Goal: Transaction & Acquisition: Obtain resource

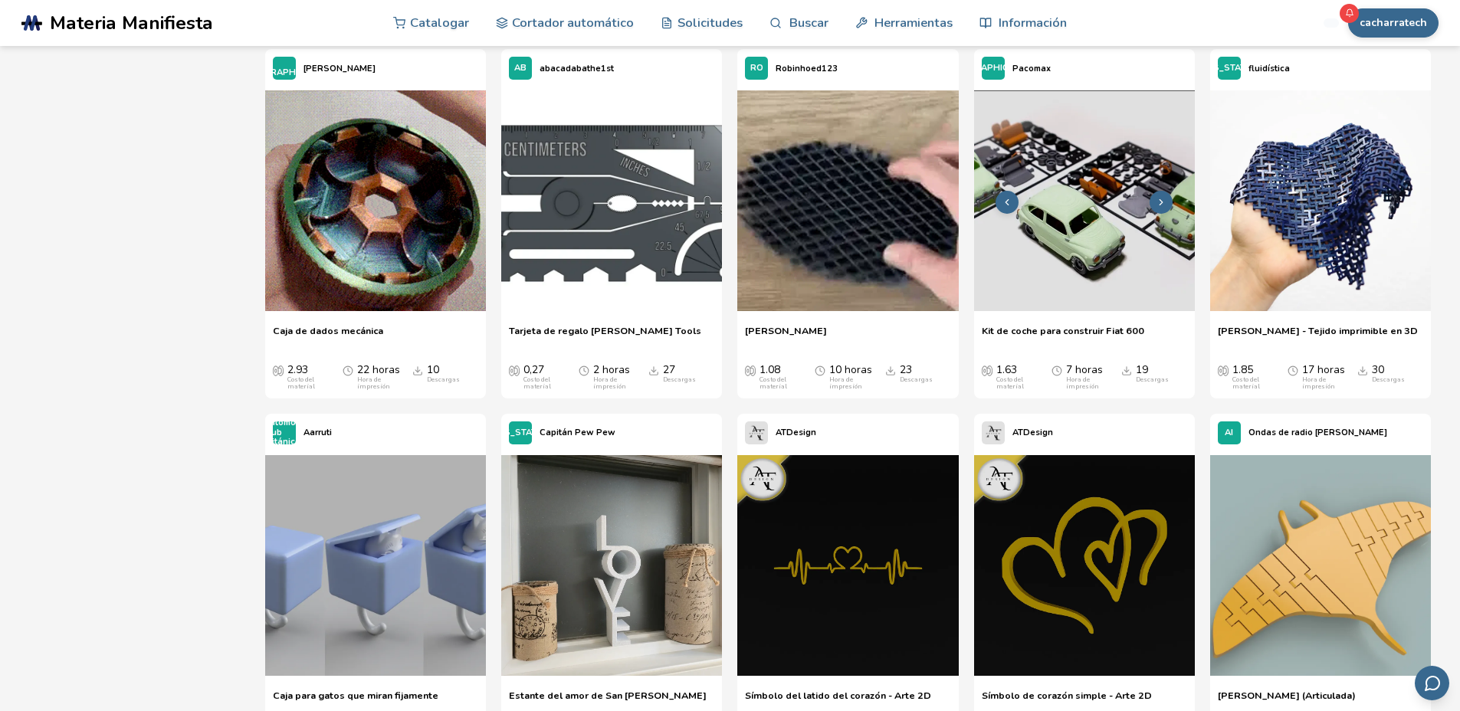
scroll to position [3565, 0]
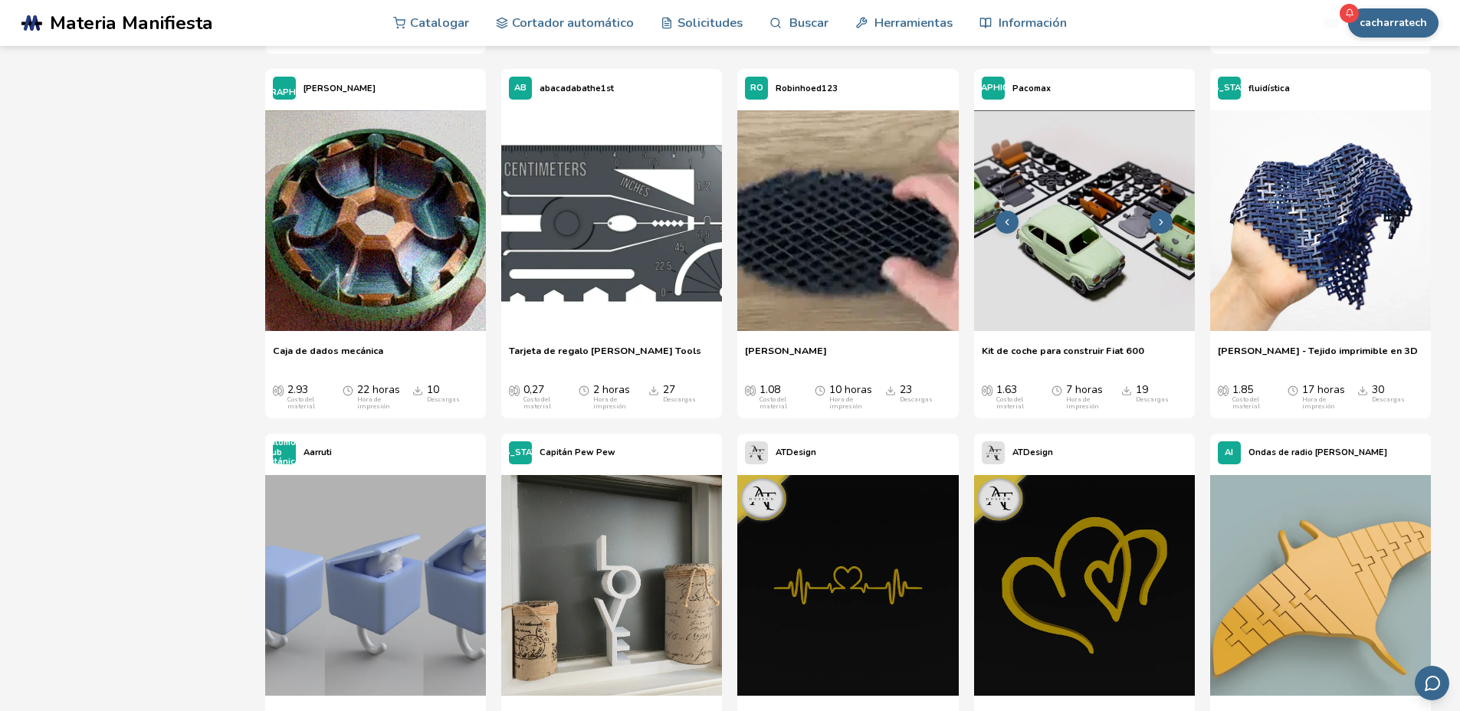
click at [1109, 316] on img at bounding box center [1084, 220] width 221 height 221
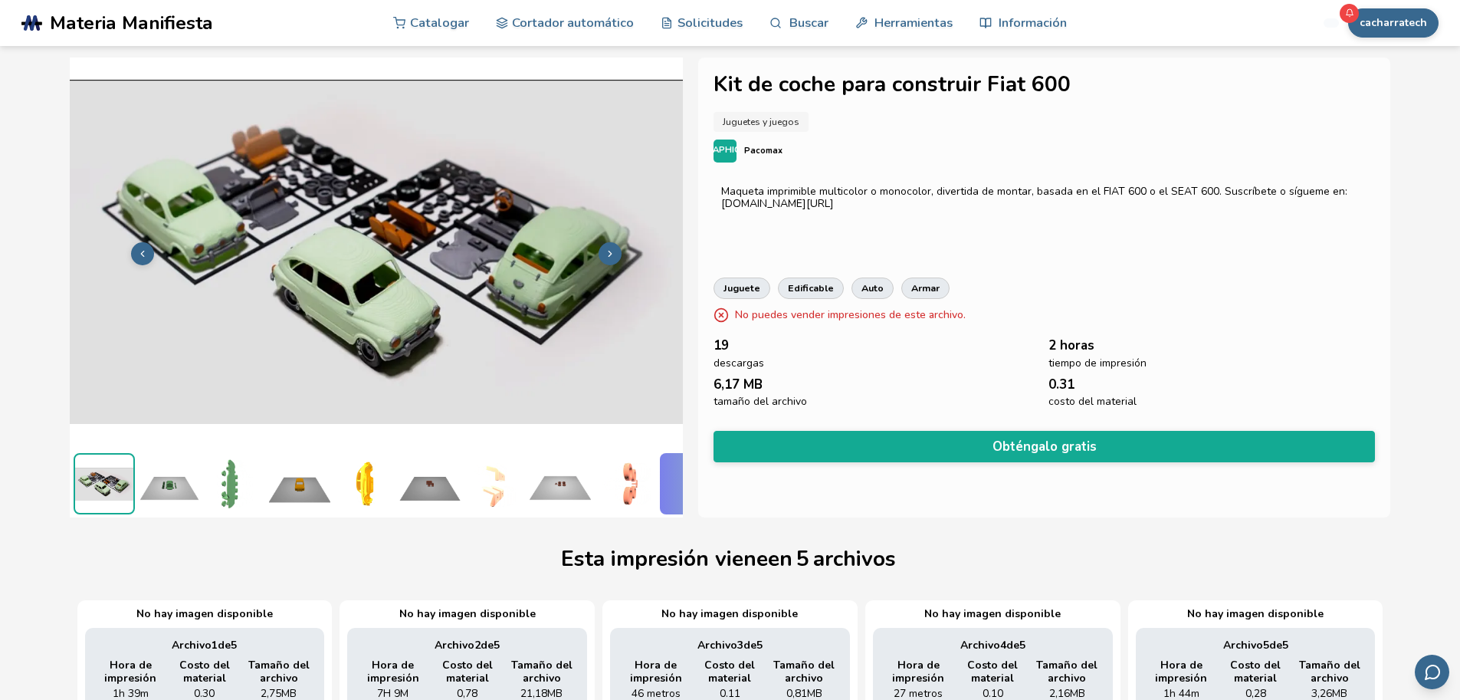
click at [609, 248] on icon at bounding box center [609, 253] width 11 height 11
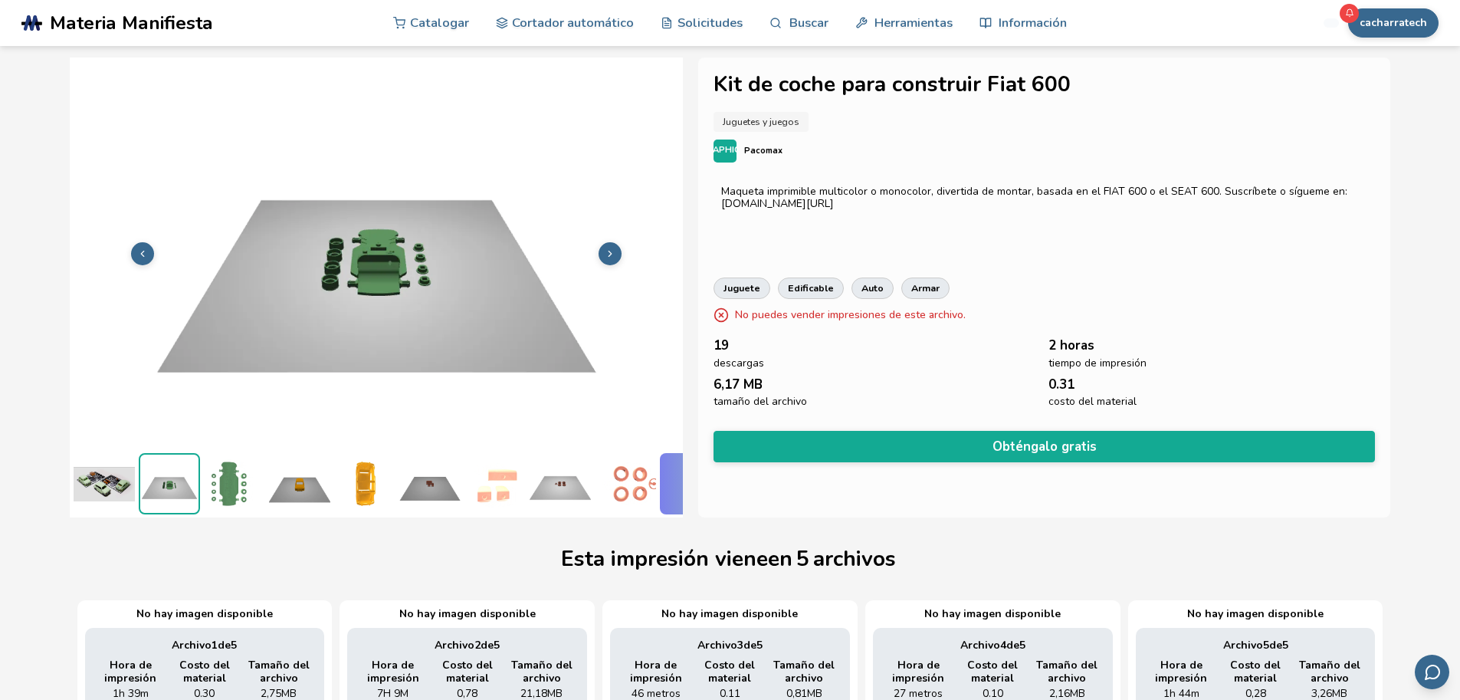
click at [611, 248] on icon at bounding box center [609, 253] width 11 height 11
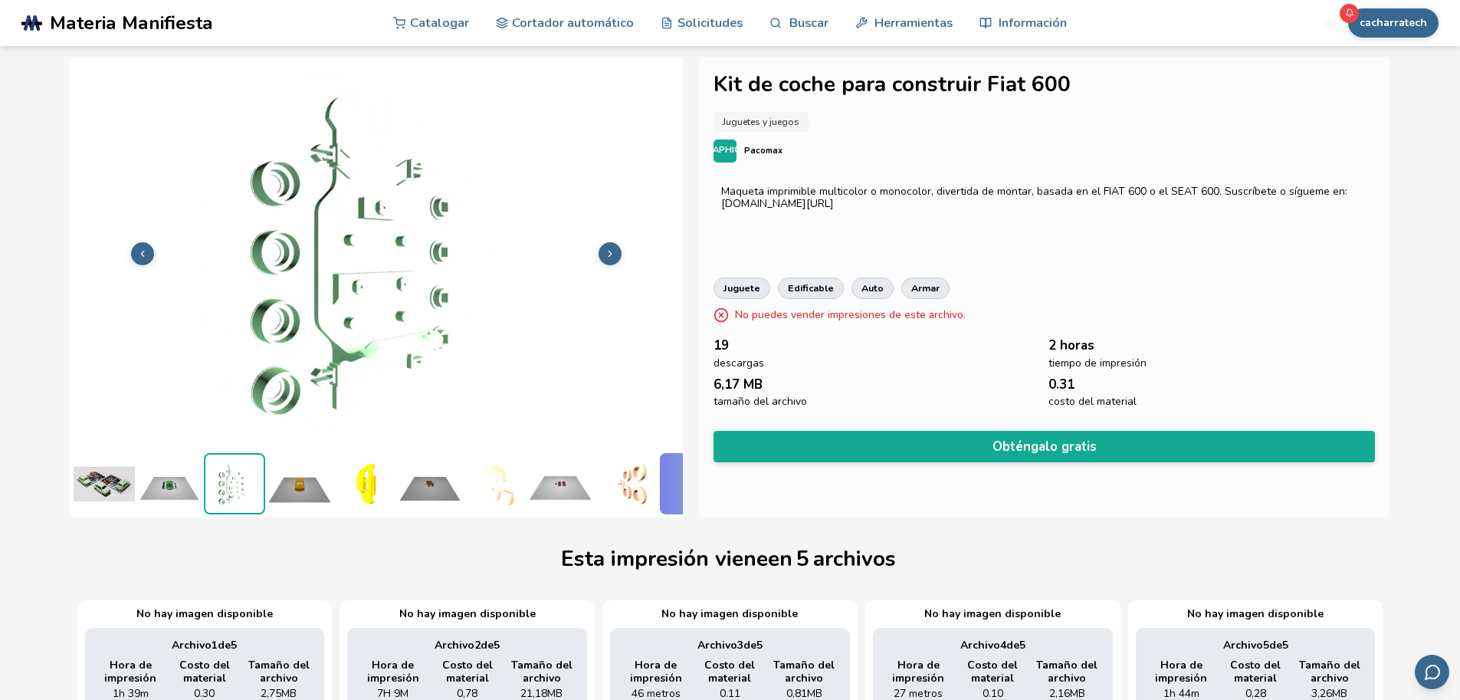
click at [611, 248] on icon at bounding box center [609, 253] width 11 height 11
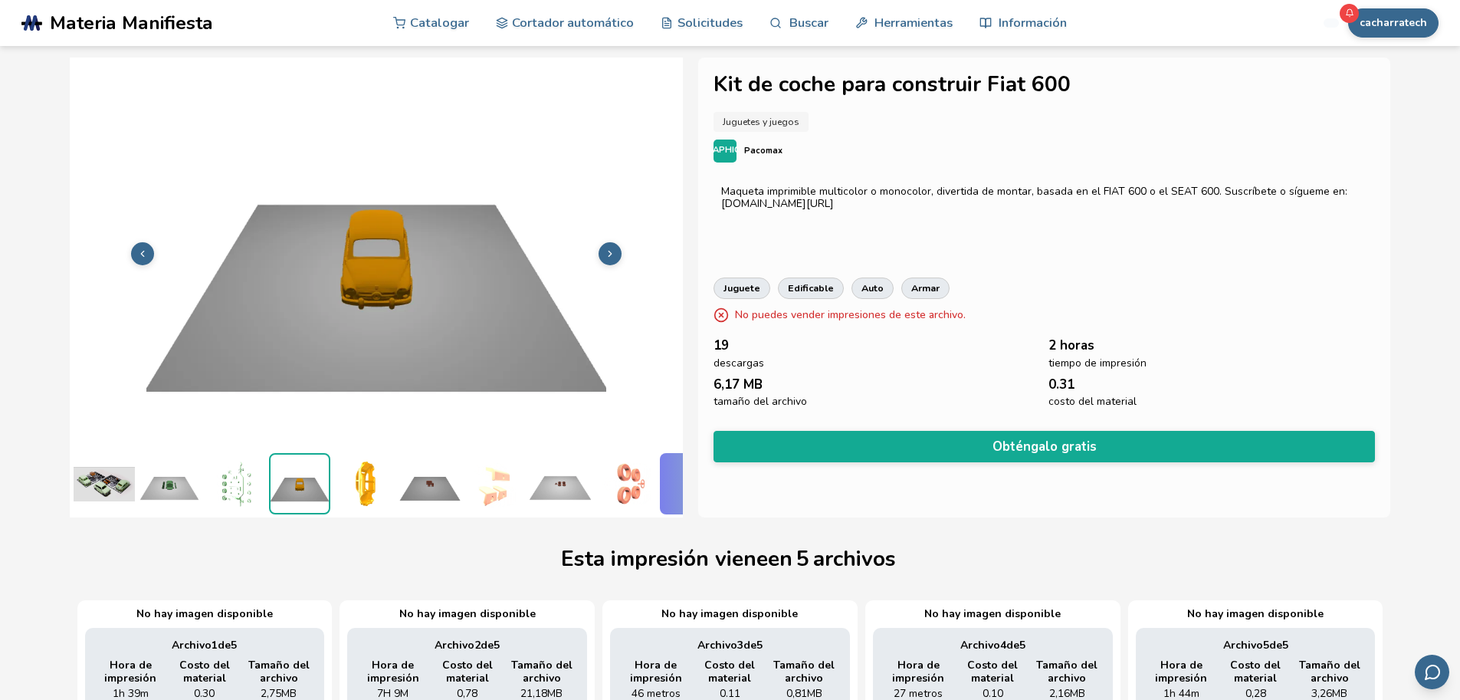
click at [611, 248] on icon at bounding box center [609, 253] width 11 height 11
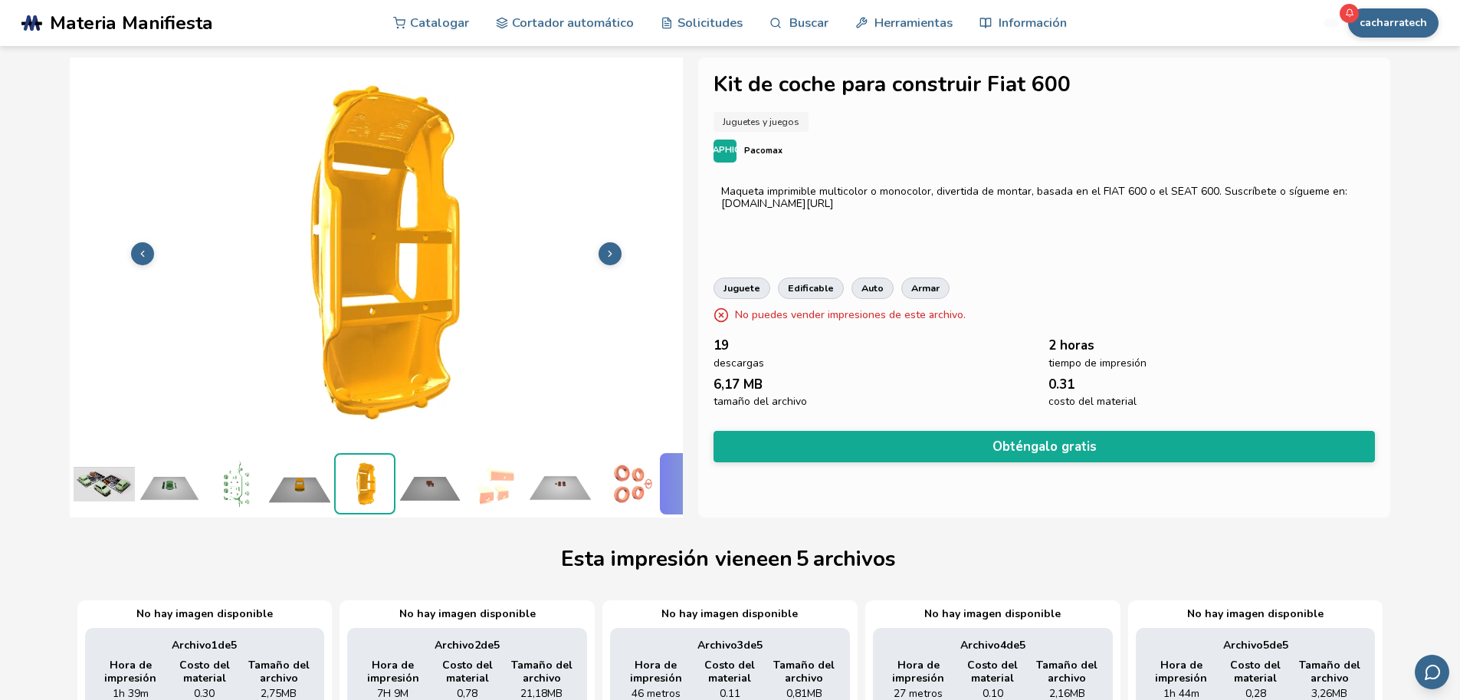
click at [611, 248] on icon at bounding box center [609, 253] width 11 height 11
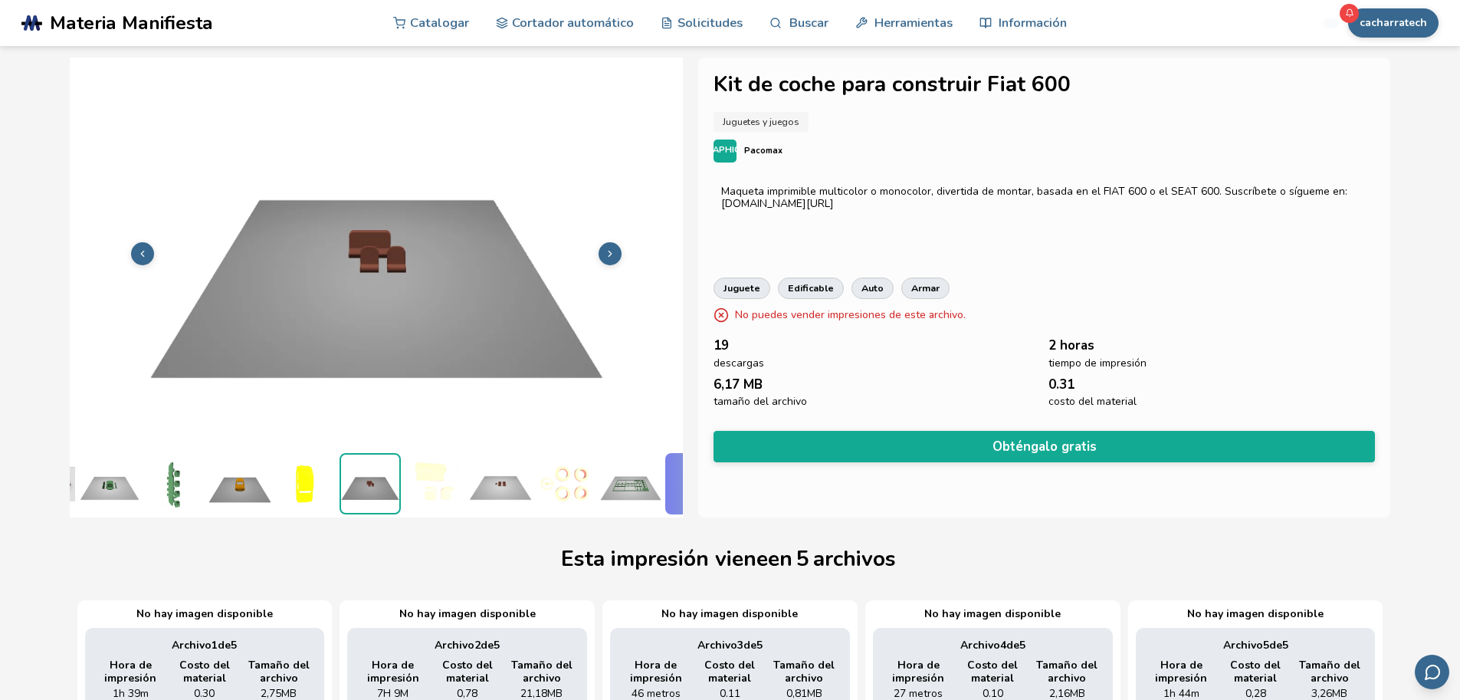
click at [611, 248] on icon at bounding box center [609, 253] width 11 height 11
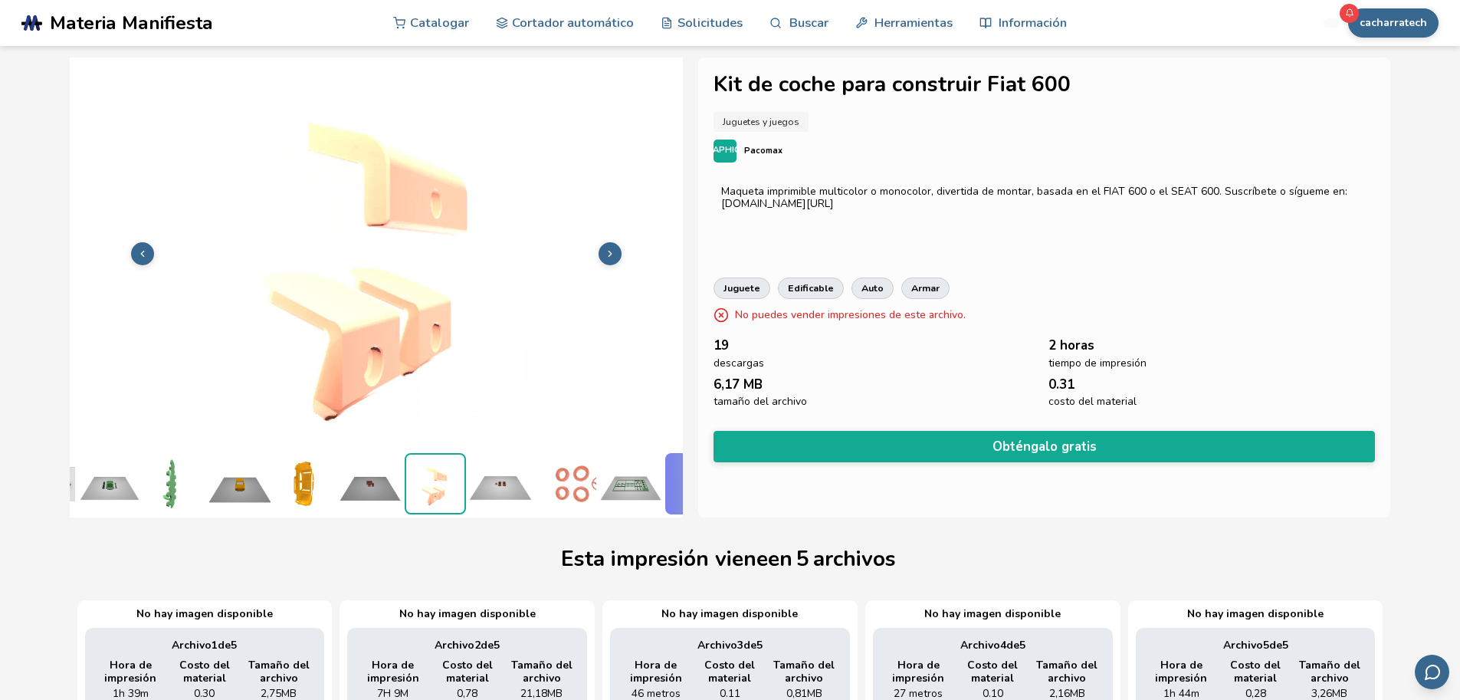
scroll to position [0, 119]
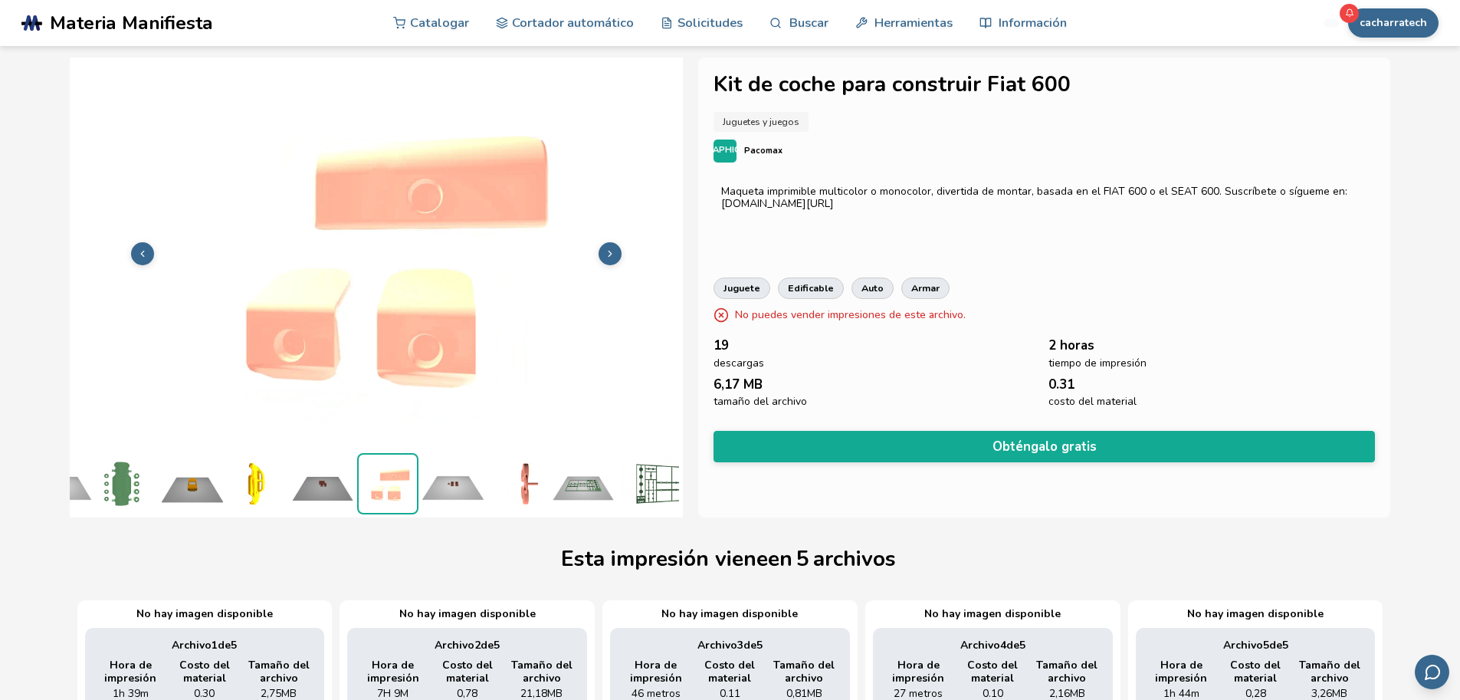
click at [611, 248] on icon at bounding box center [609, 253] width 11 height 11
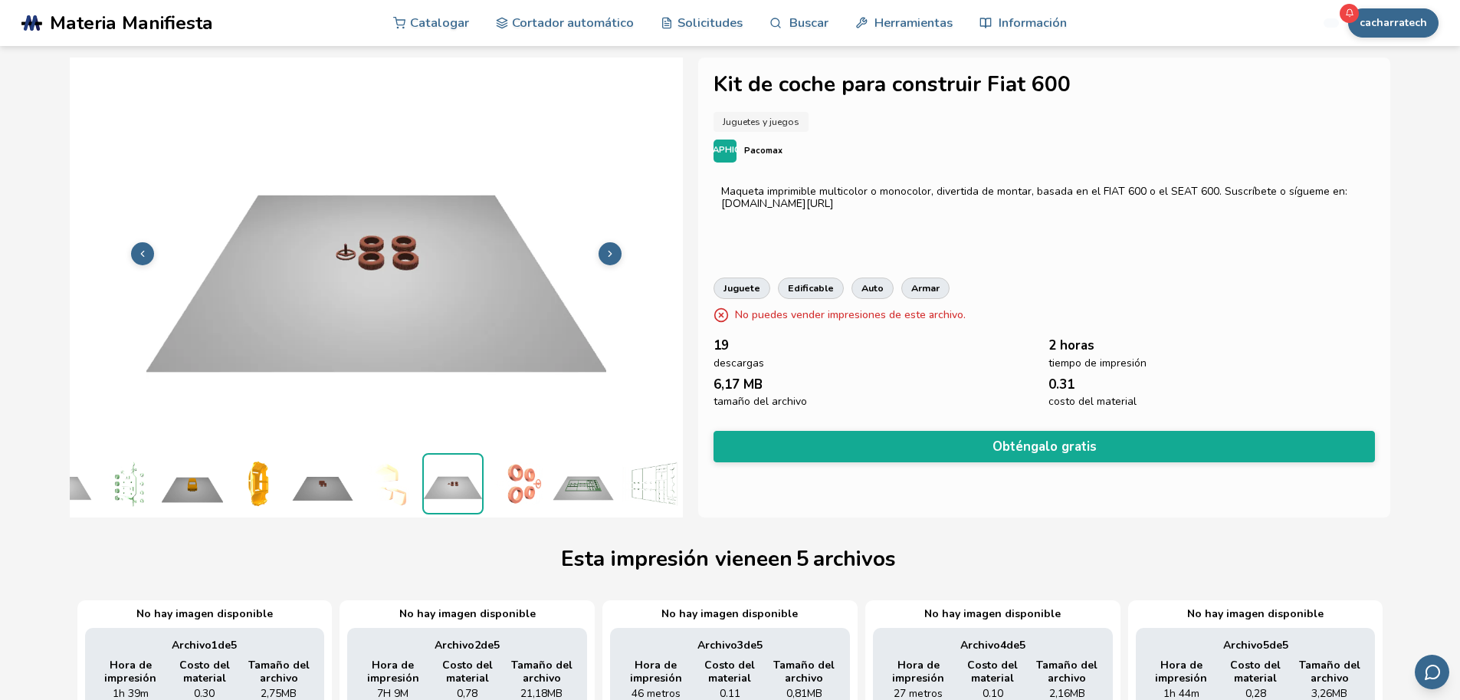
click at [611, 248] on icon at bounding box center [609, 253] width 11 height 11
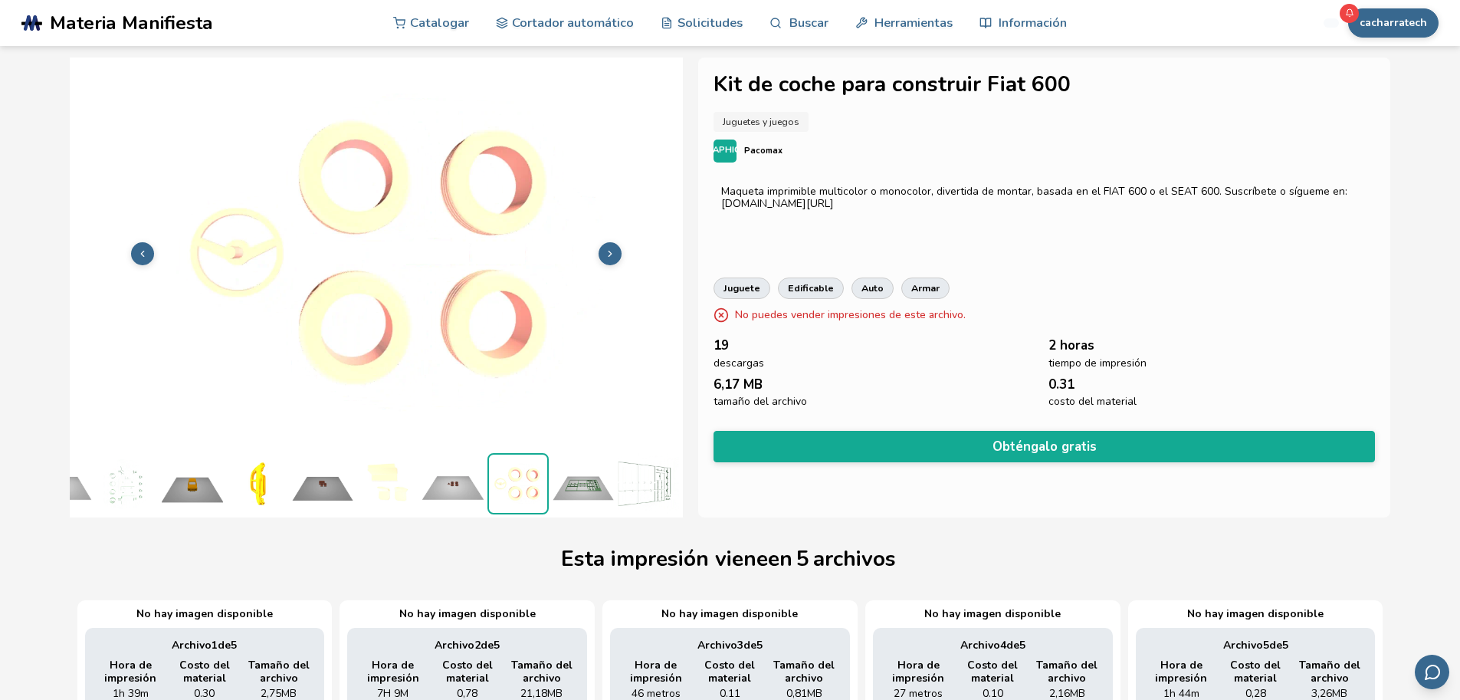
click at [611, 248] on icon at bounding box center [609, 253] width 11 height 11
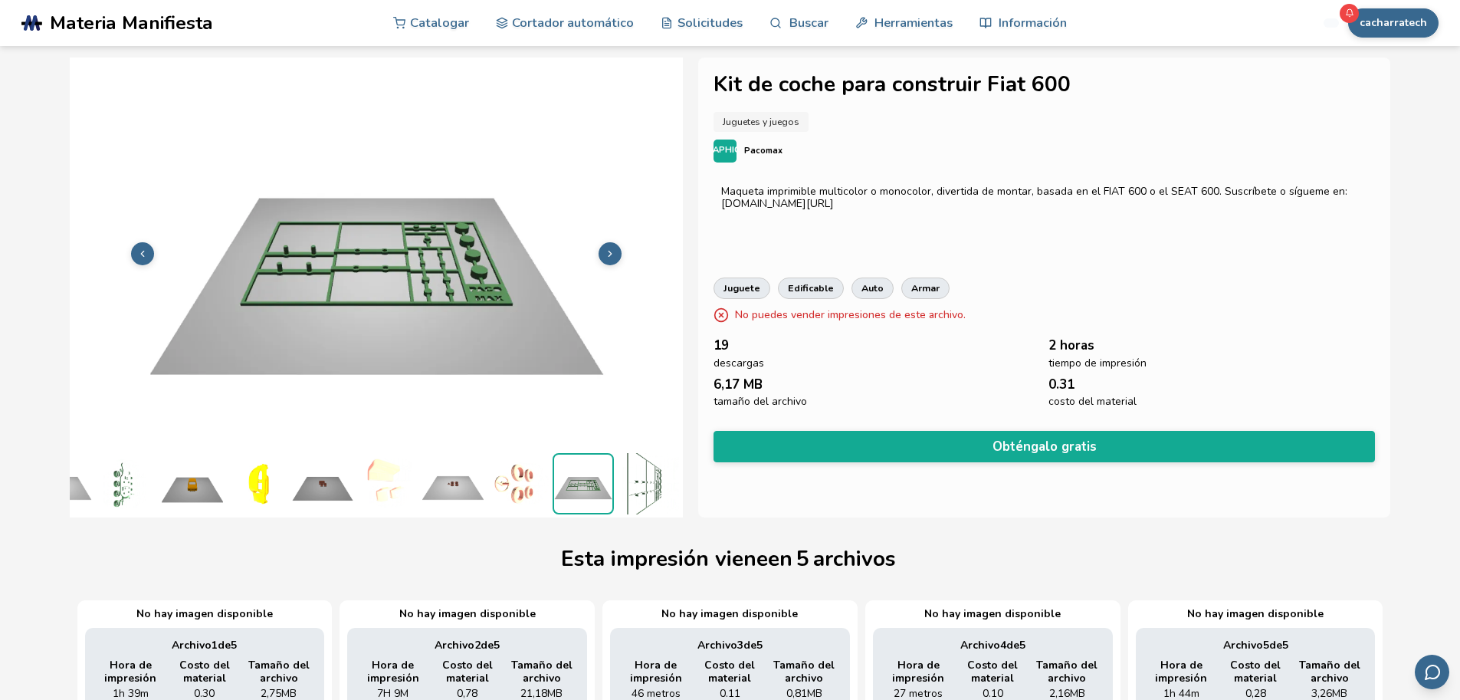
click at [612, 248] on icon at bounding box center [609, 253] width 11 height 11
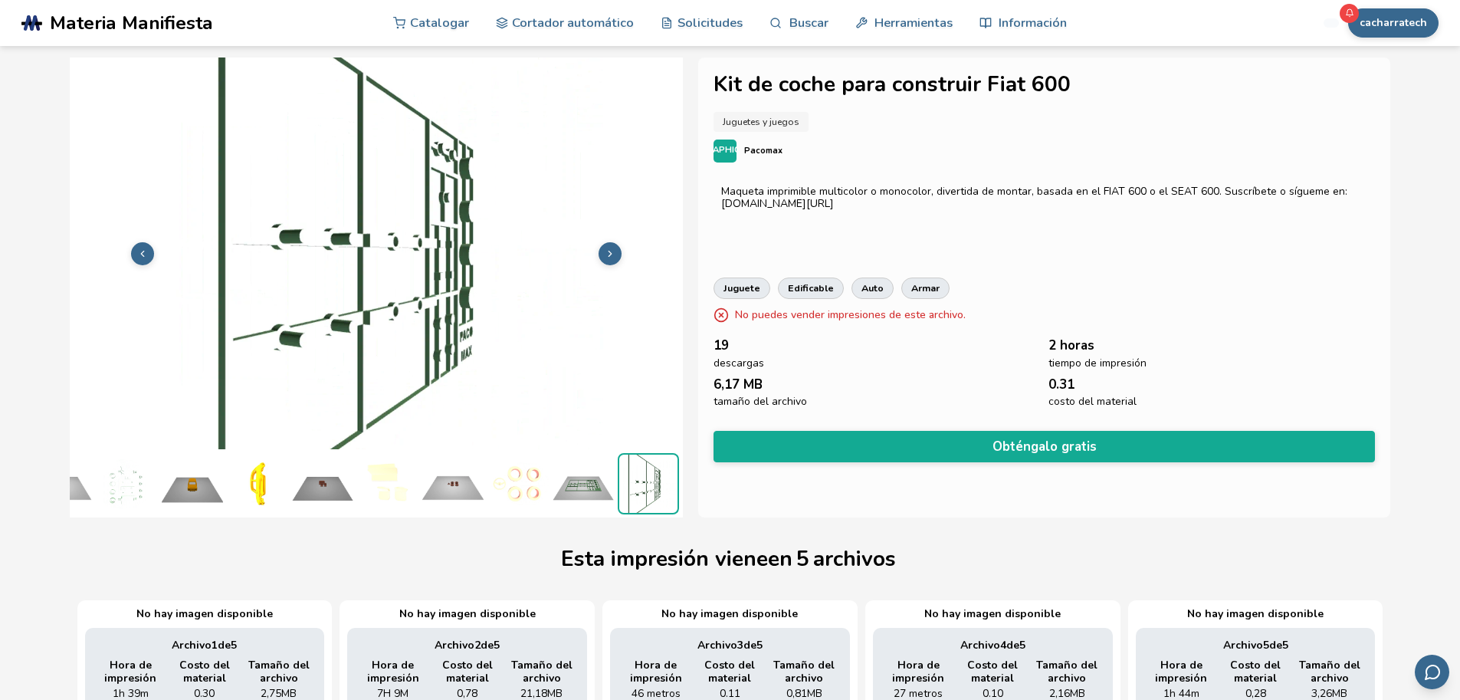
click at [612, 248] on icon at bounding box center [609, 253] width 11 height 11
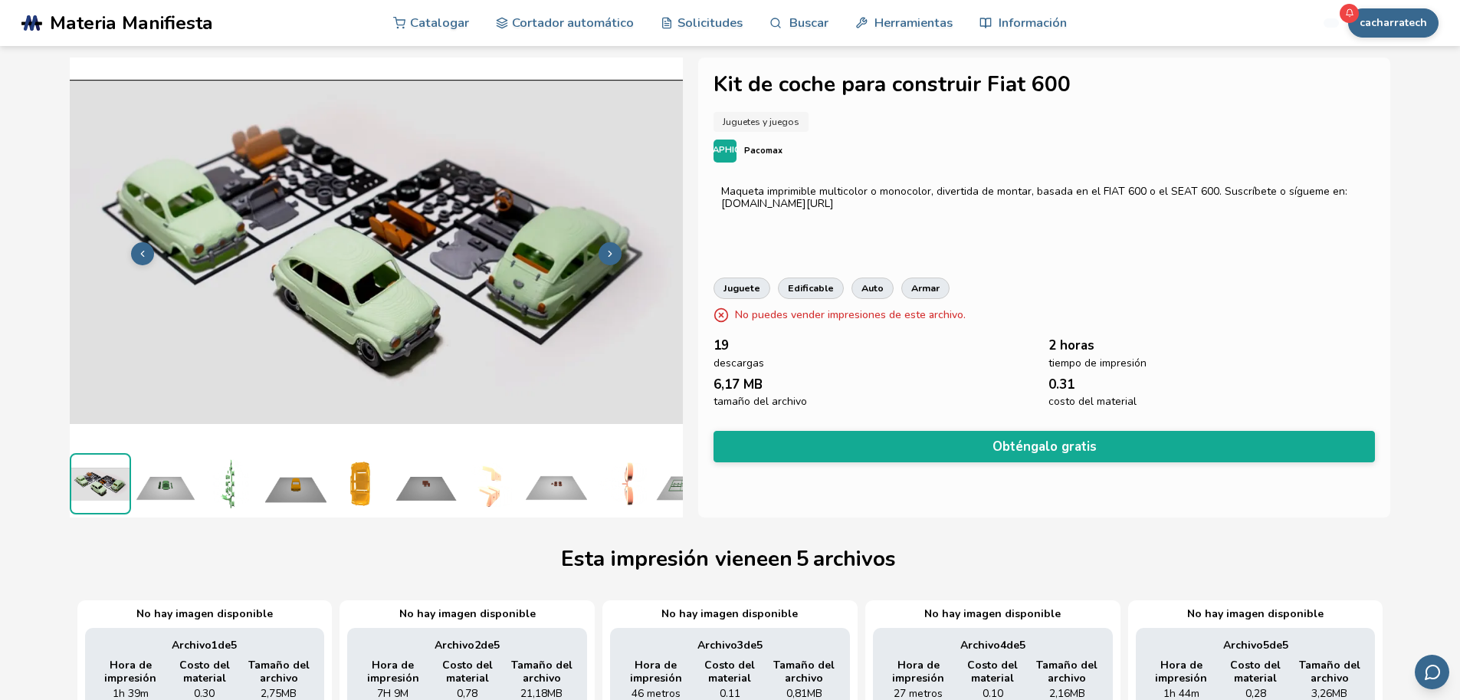
scroll to position [0, 0]
click at [612, 248] on icon at bounding box center [609, 253] width 11 height 11
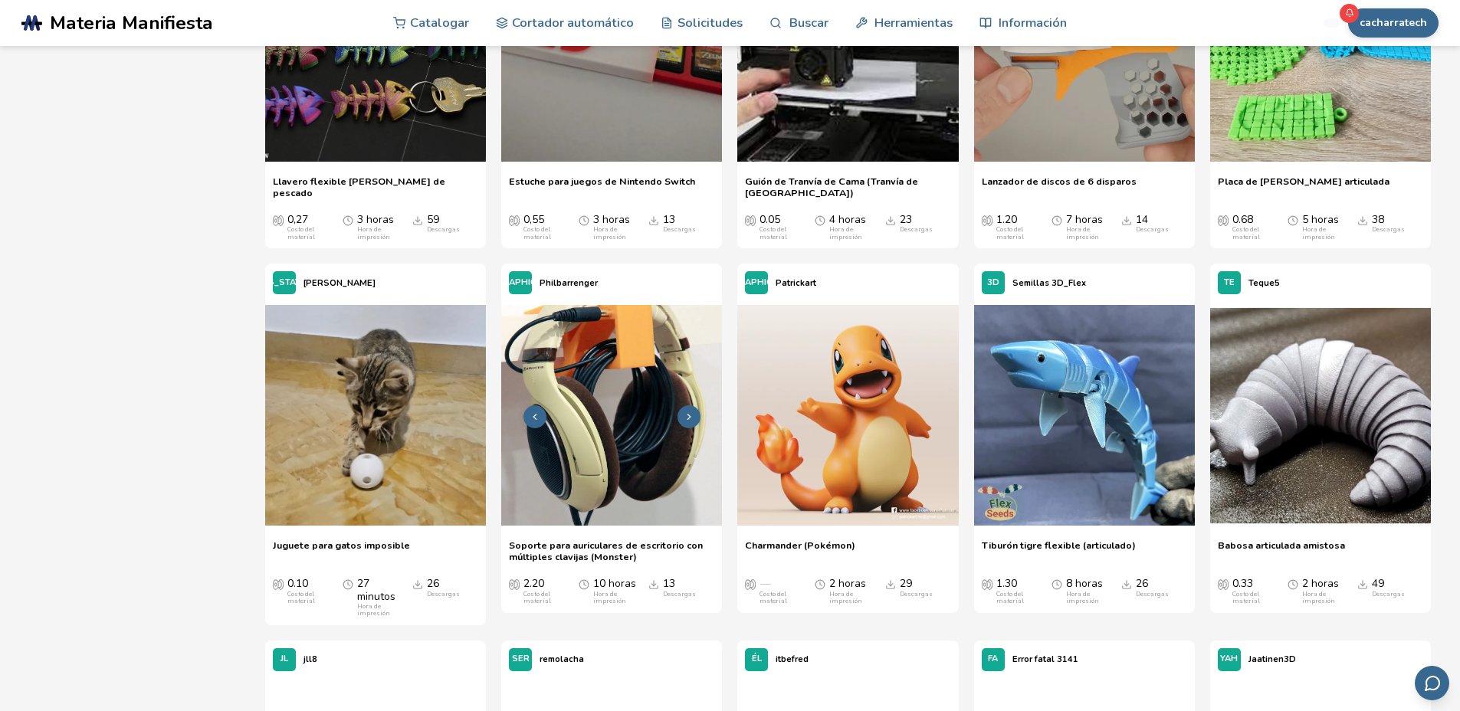
scroll to position [732, 0]
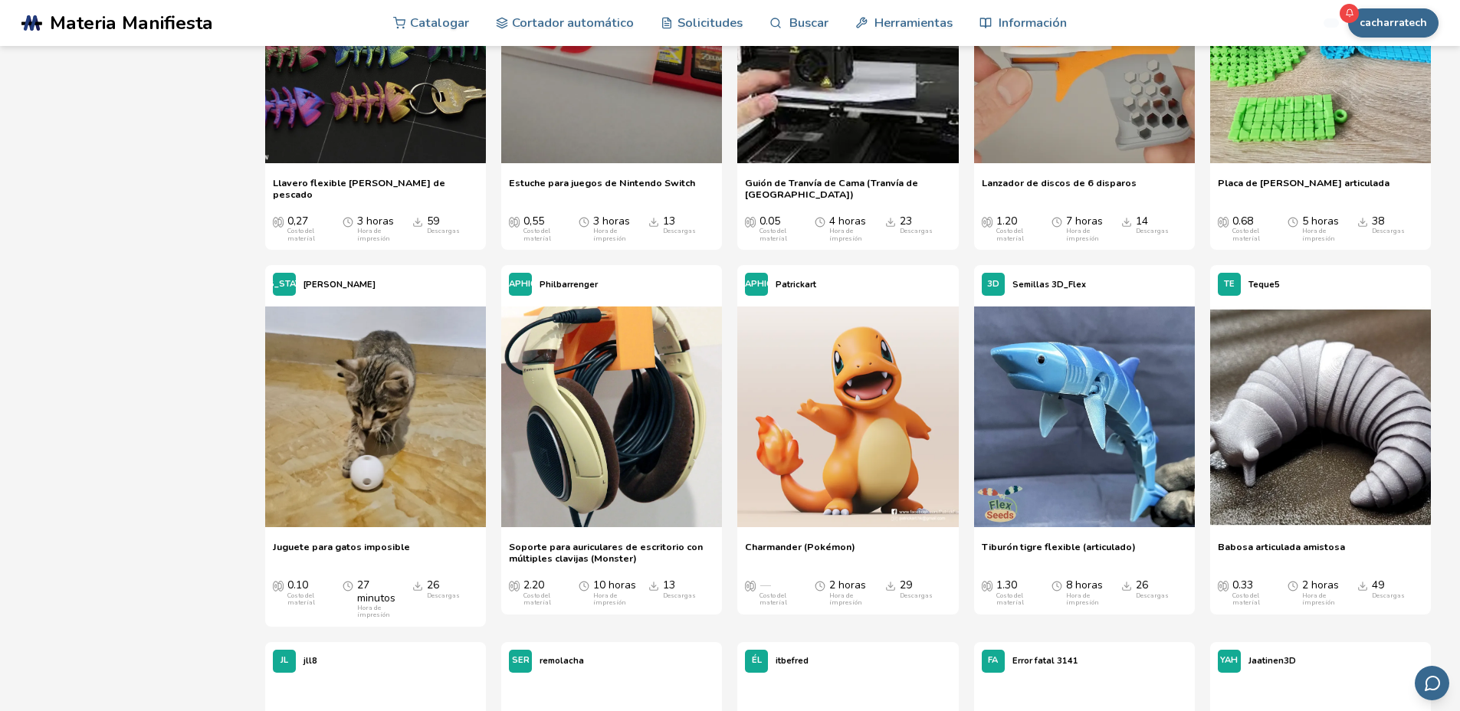
click at [583, 552] on font "Soporte para auriculares de escritorio con múltiples clavijas (Monster)" at bounding box center [606, 552] width 194 height 25
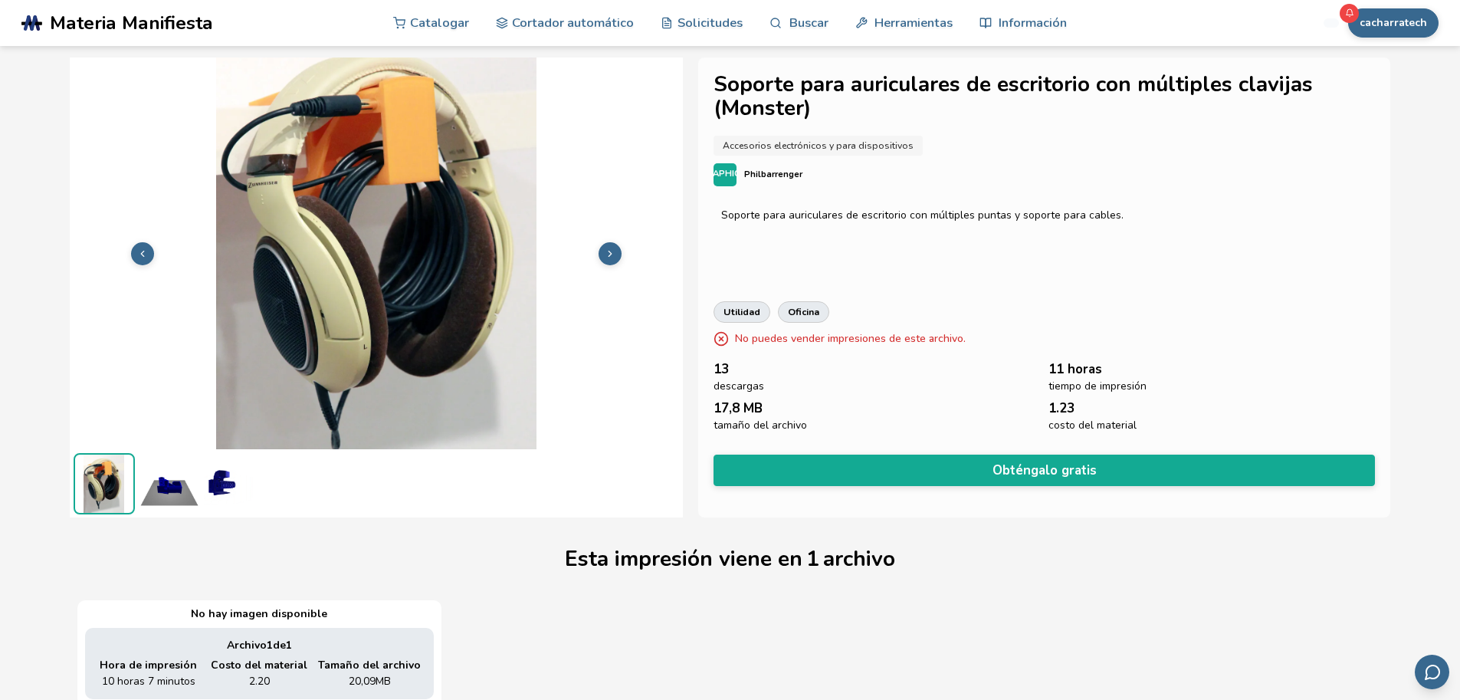
click at [165, 483] on img at bounding box center [169, 483] width 61 height 61
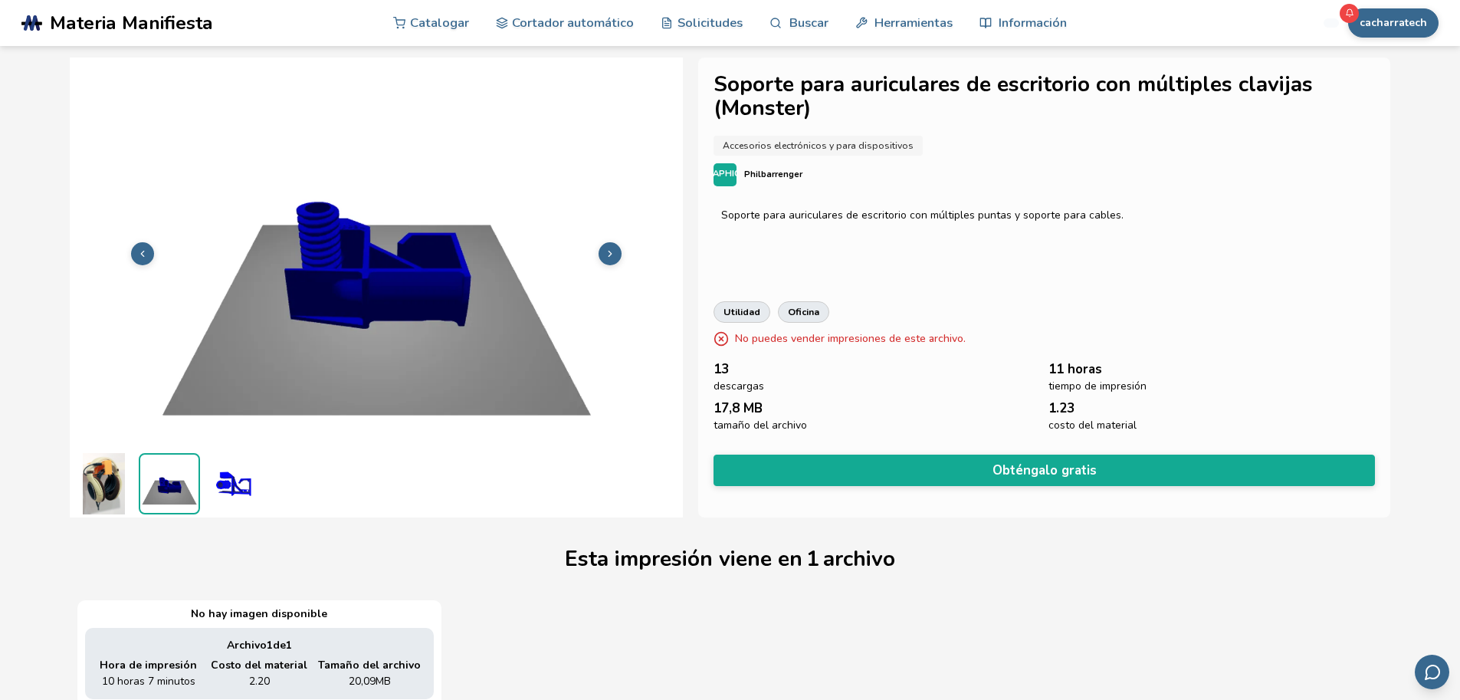
click at [192, 489] on img at bounding box center [169, 483] width 58 height 58
click at [221, 490] on img at bounding box center [234, 483] width 61 height 61
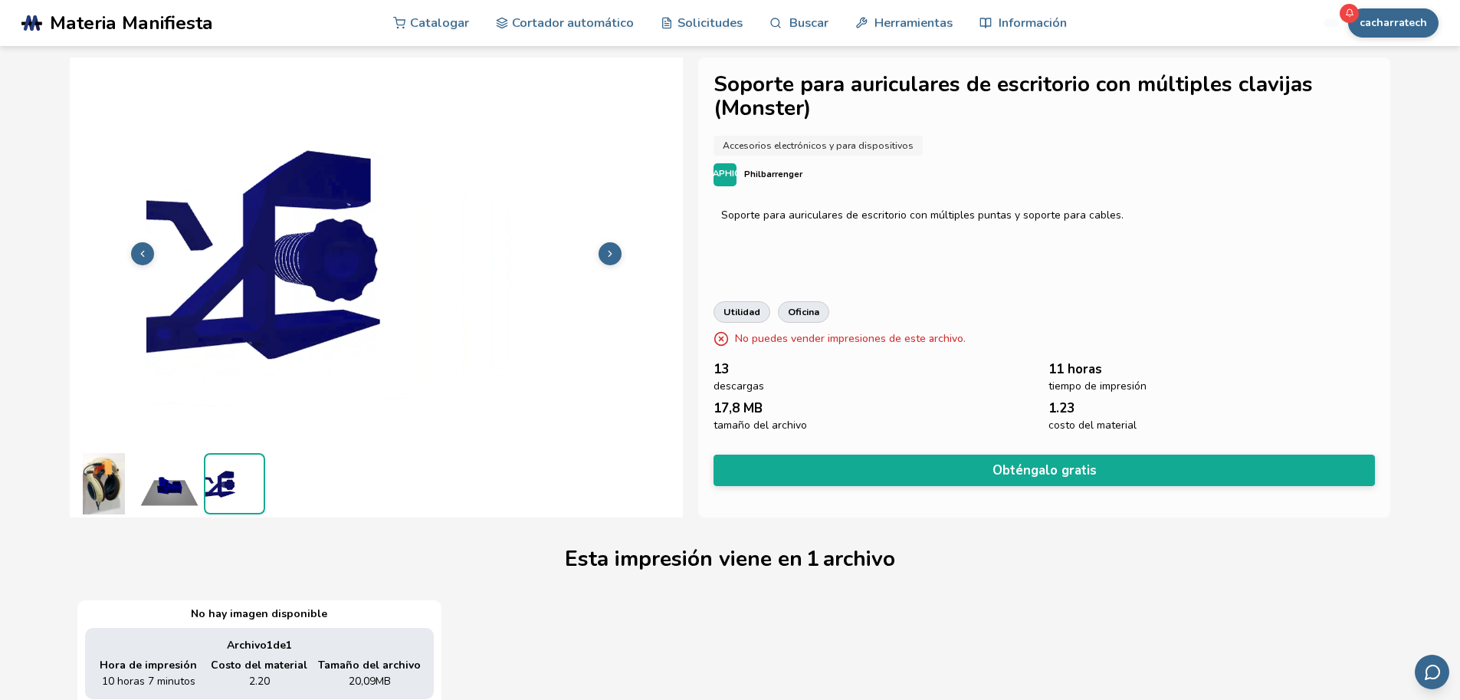
click at [172, 484] on img at bounding box center [169, 483] width 61 height 61
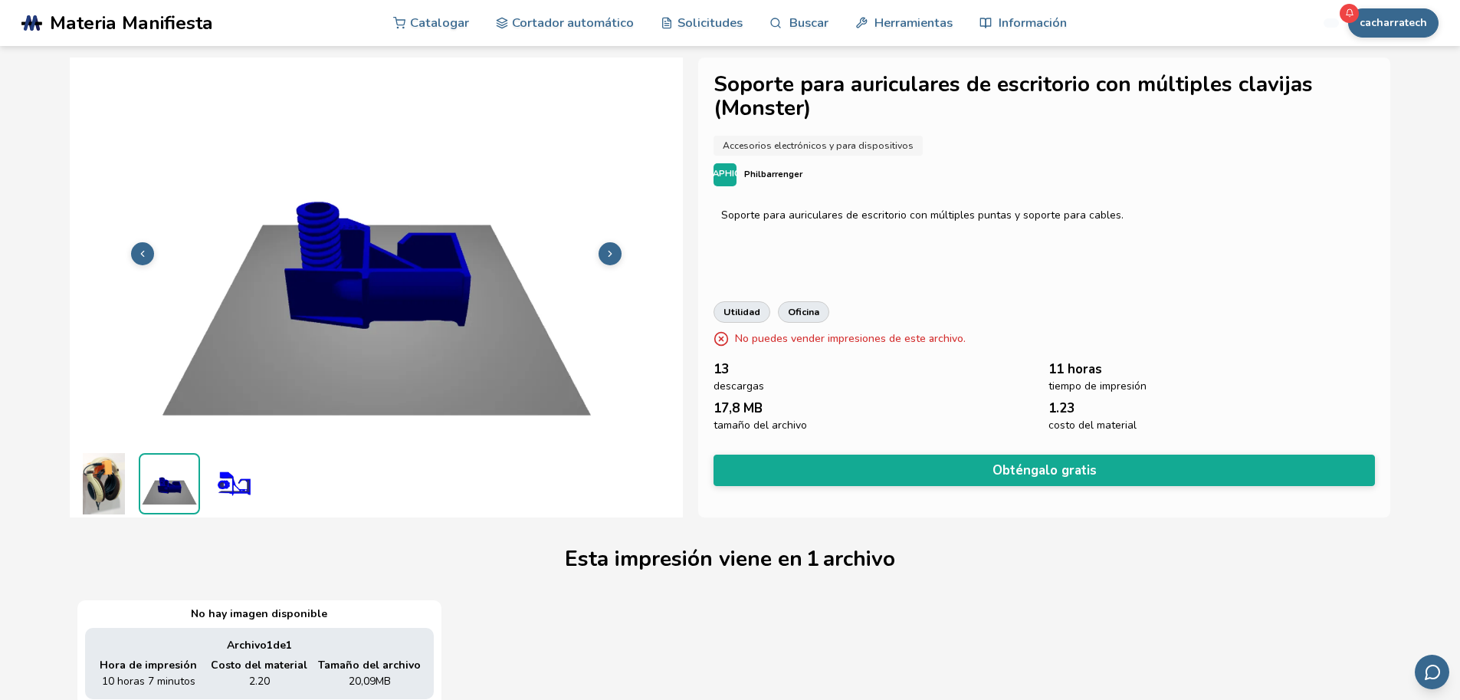
click at [614, 251] on button at bounding box center [609, 253] width 23 height 23
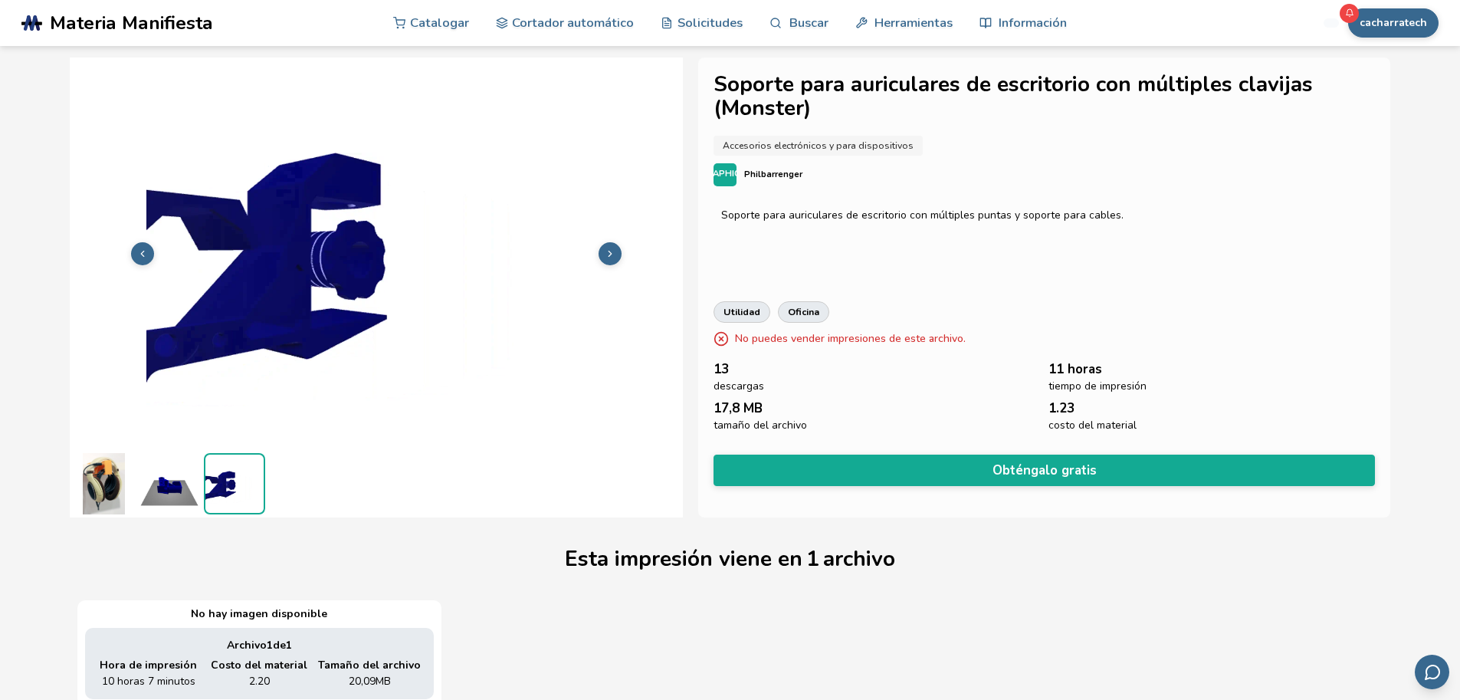
click at [614, 251] on icon at bounding box center [609, 253] width 11 height 11
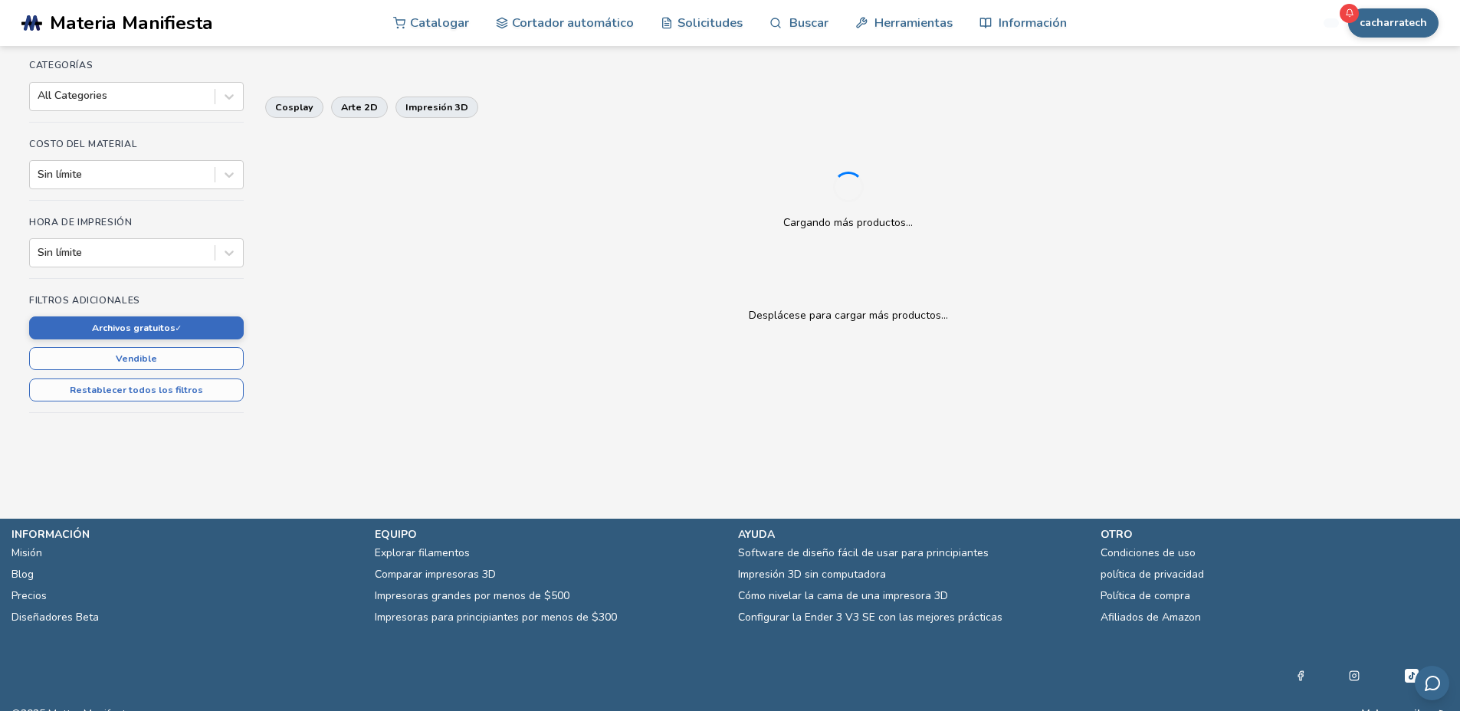
scroll to position [223, 0]
